Goal: Find contact information: Find contact information

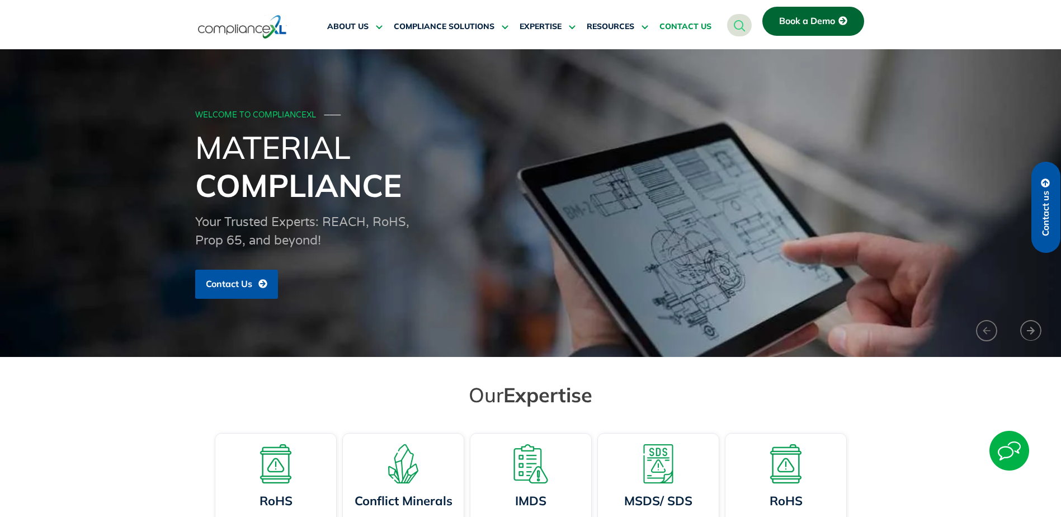
click at [672, 29] on span "CONTACT US" at bounding box center [685, 27] width 52 height 10
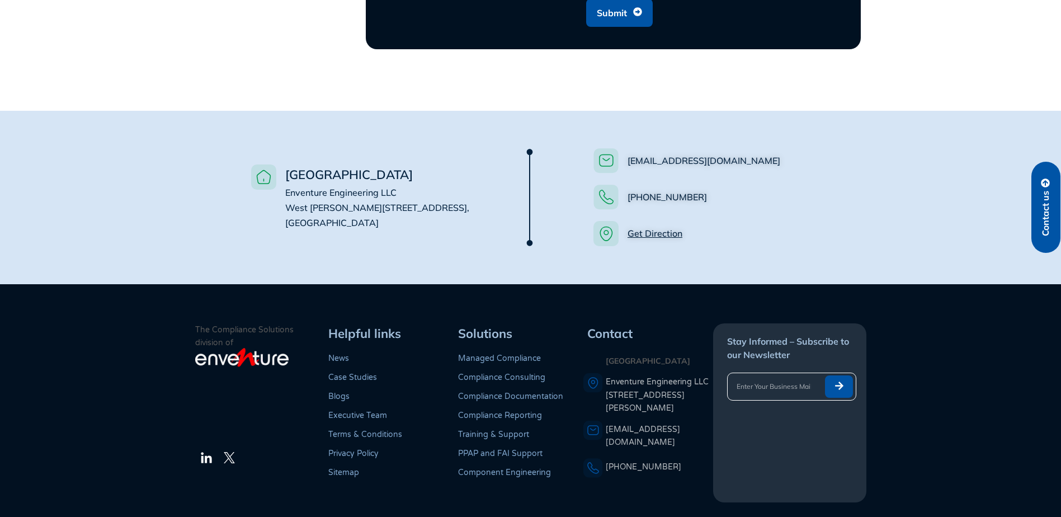
scroll to position [810, 0]
